Goal: Information Seeking & Learning: Learn about a topic

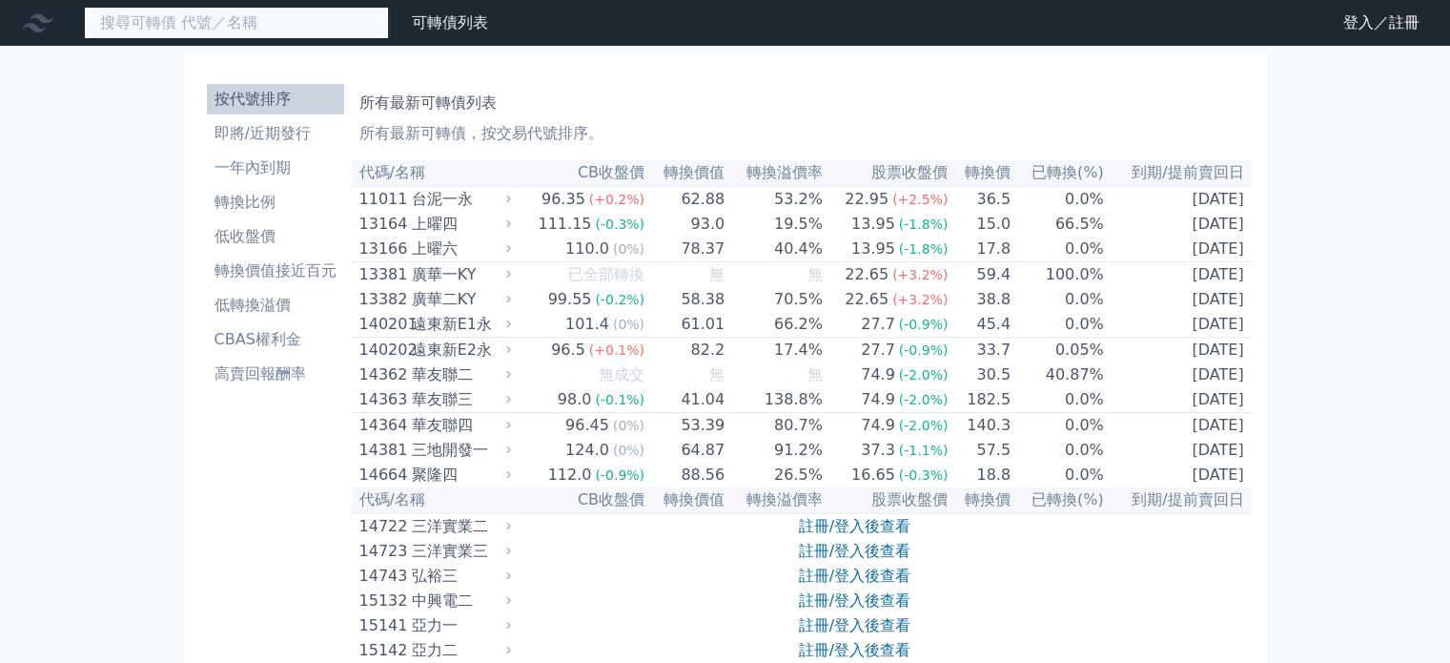
click at [152, 28] on input at bounding box center [236, 23] width 305 height 32
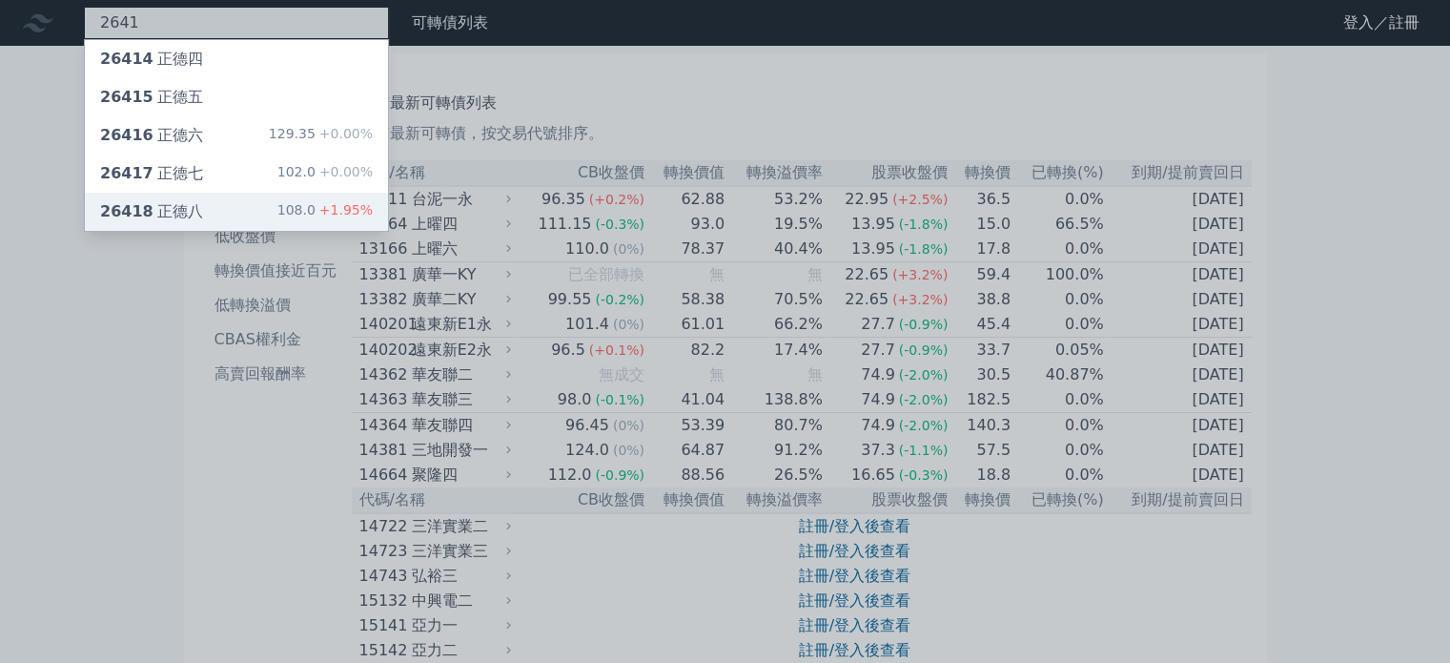
type input "2641"
click at [163, 201] on div "26418 [PERSON_NAME]" at bounding box center [151, 211] width 103 height 23
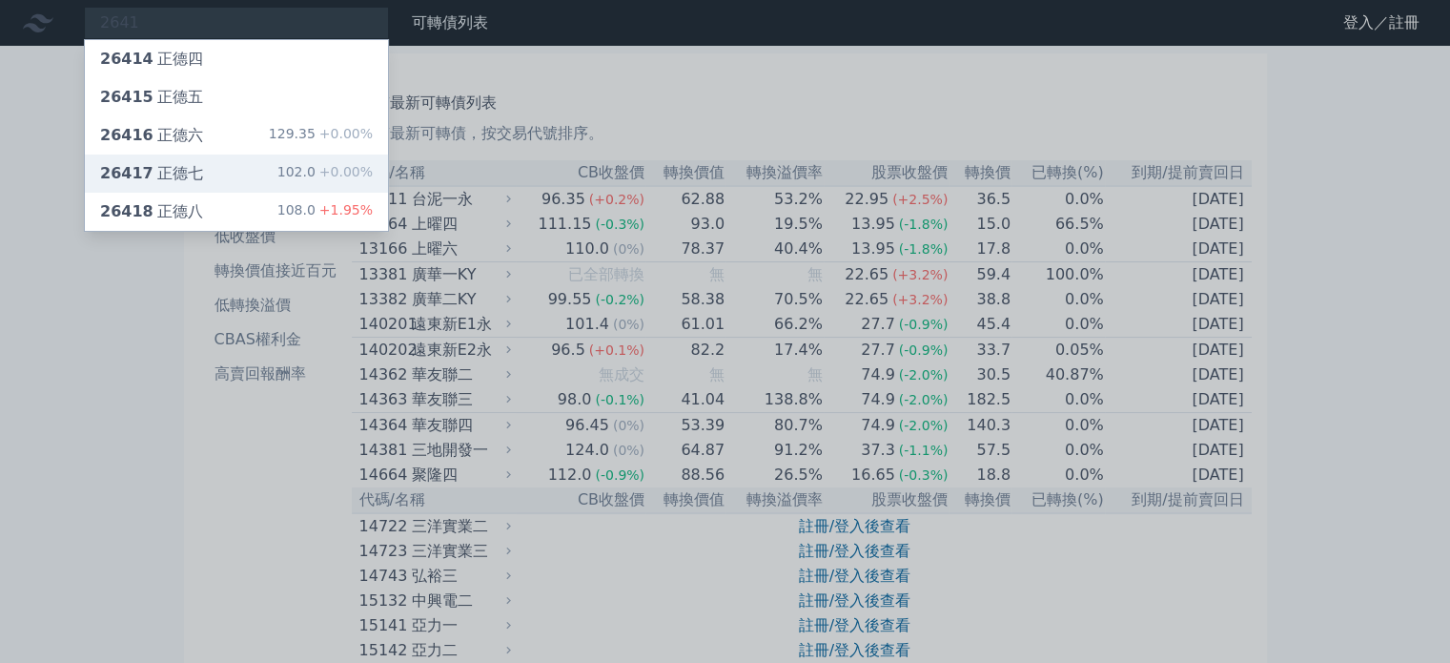
click at [197, 177] on div "26417 正德七 102.0 +0.00%" at bounding box center [236, 173] width 303 height 38
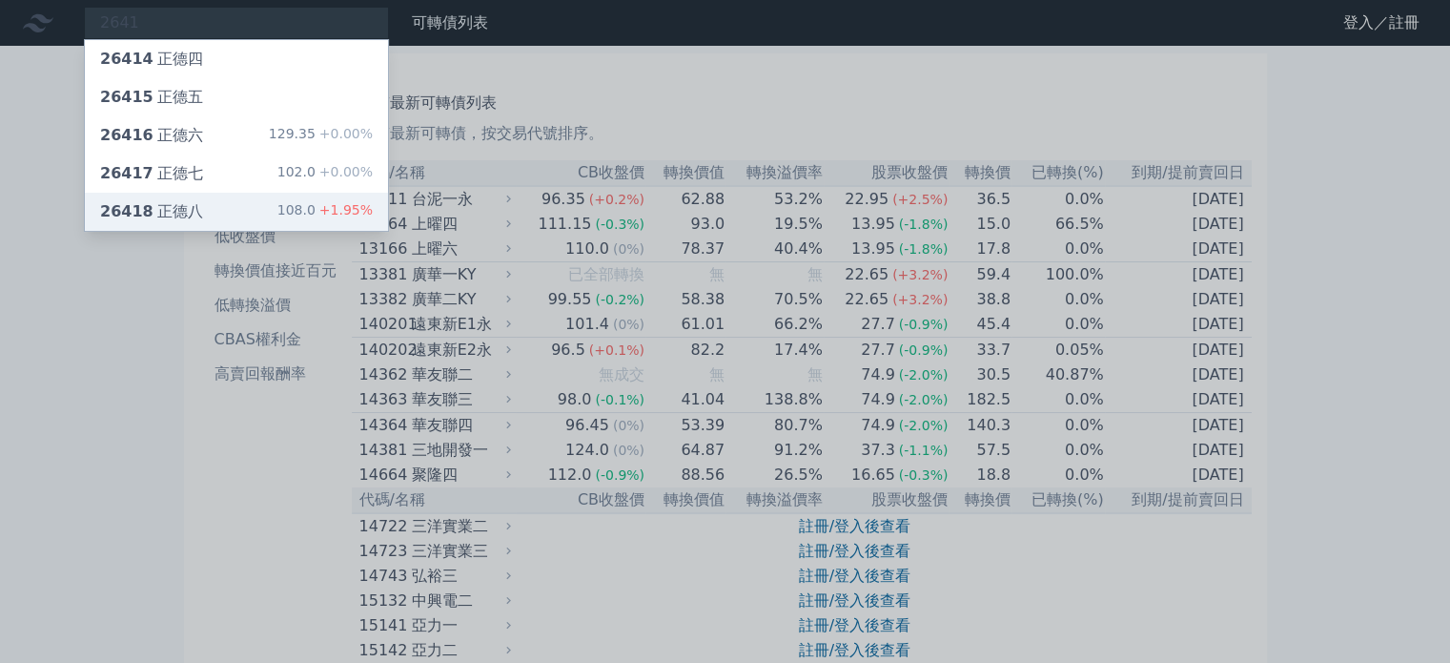
click at [232, 200] on div "26418 正德八 108.0 +1.95%" at bounding box center [236, 212] width 303 height 38
